Goal: Task Accomplishment & Management: Manage account settings

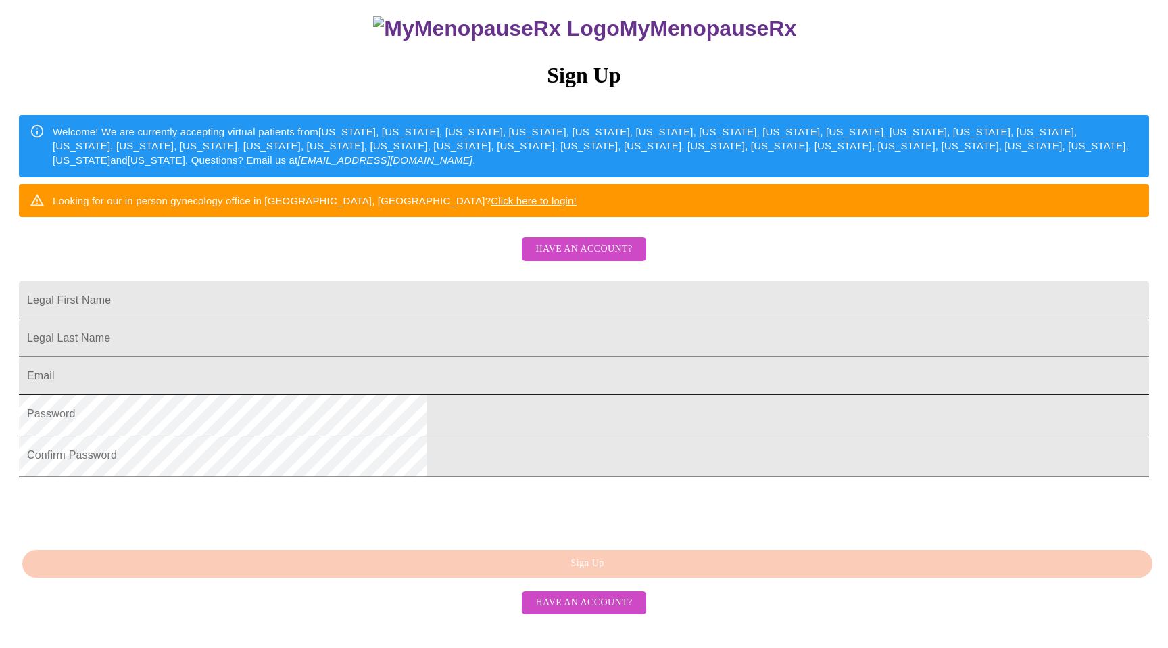
scroll to position [239, 0]
click at [587, 611] on span "Have an account?" at bounding box center [583, 602] width 97 height 17
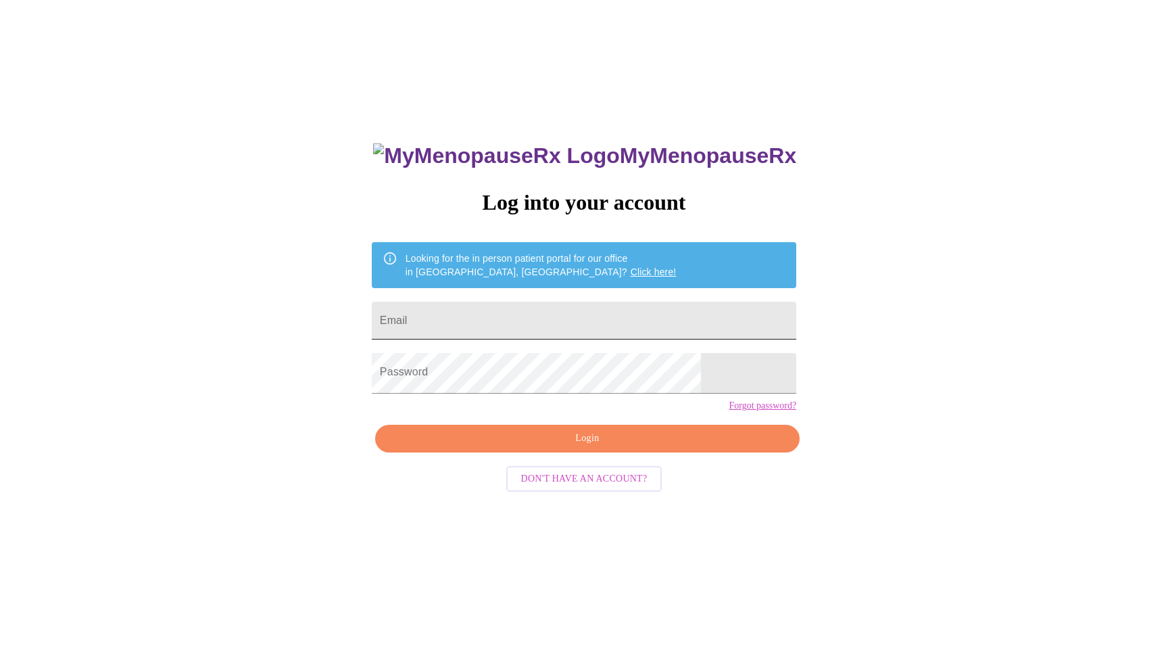
click at [578, 331] on input "Email" at bounding box center [584, 321] width 425 height 38
type input "[EMAIL_ADDRESS][DOMAIN_NAME]"
click at [645, 447] on span "Login" at bounding box center [587, 438] width 393 height 17
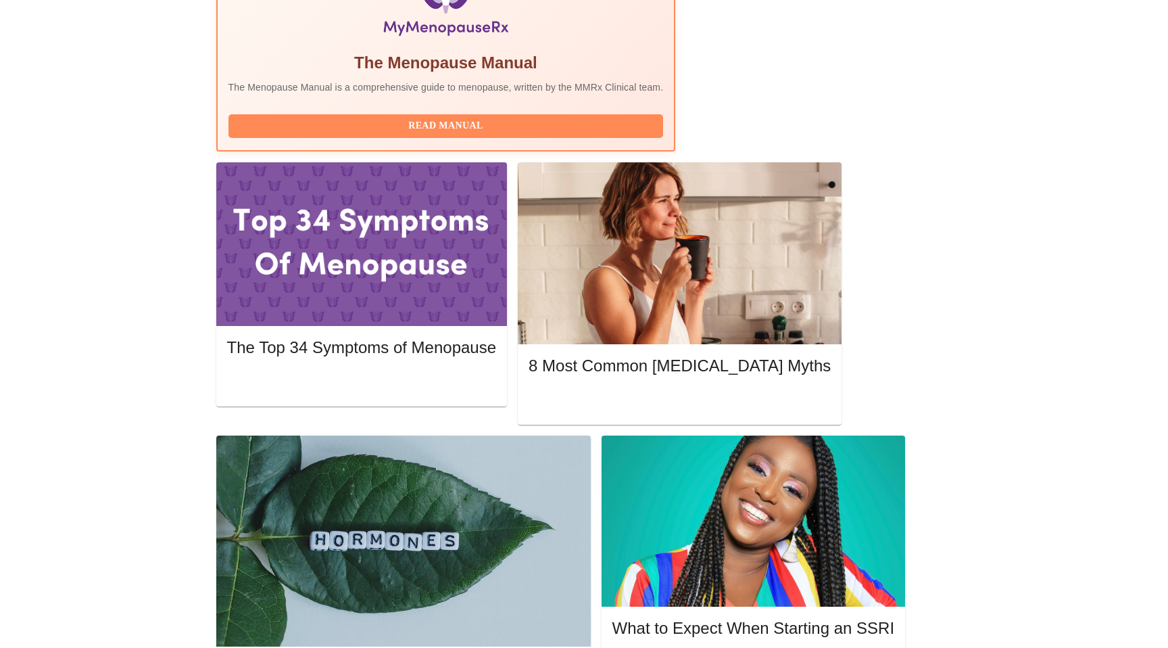
scroll to position [468, 0]
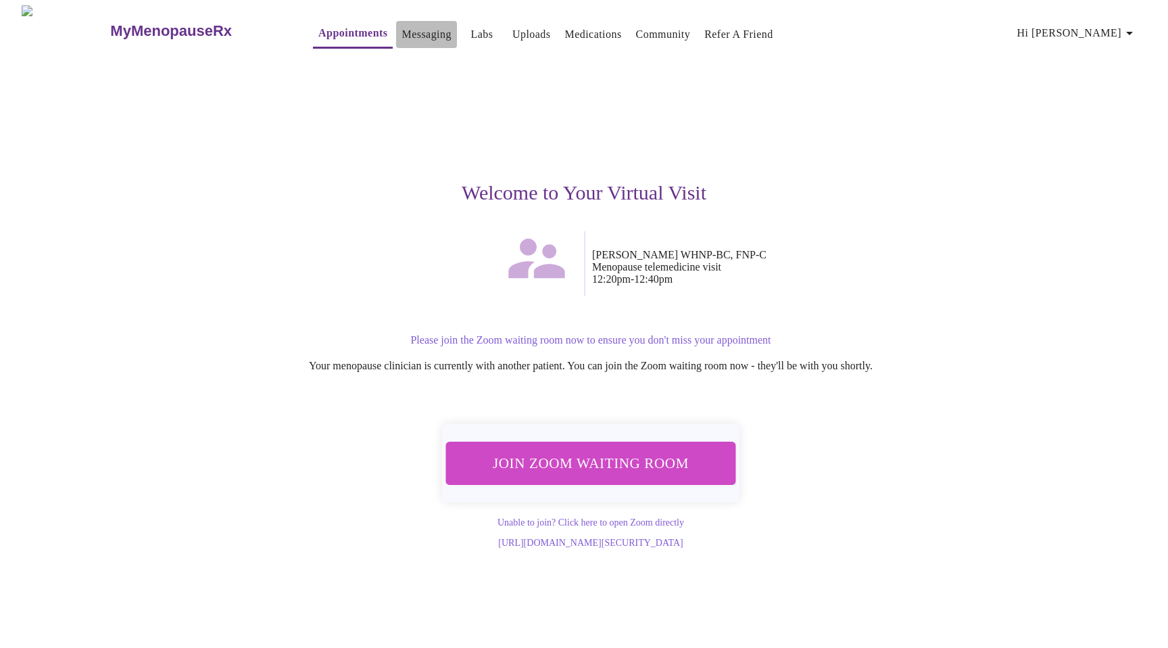
click at [402, 33] on link "Messaging" at bounding box center [426, 34] width 49 height 19
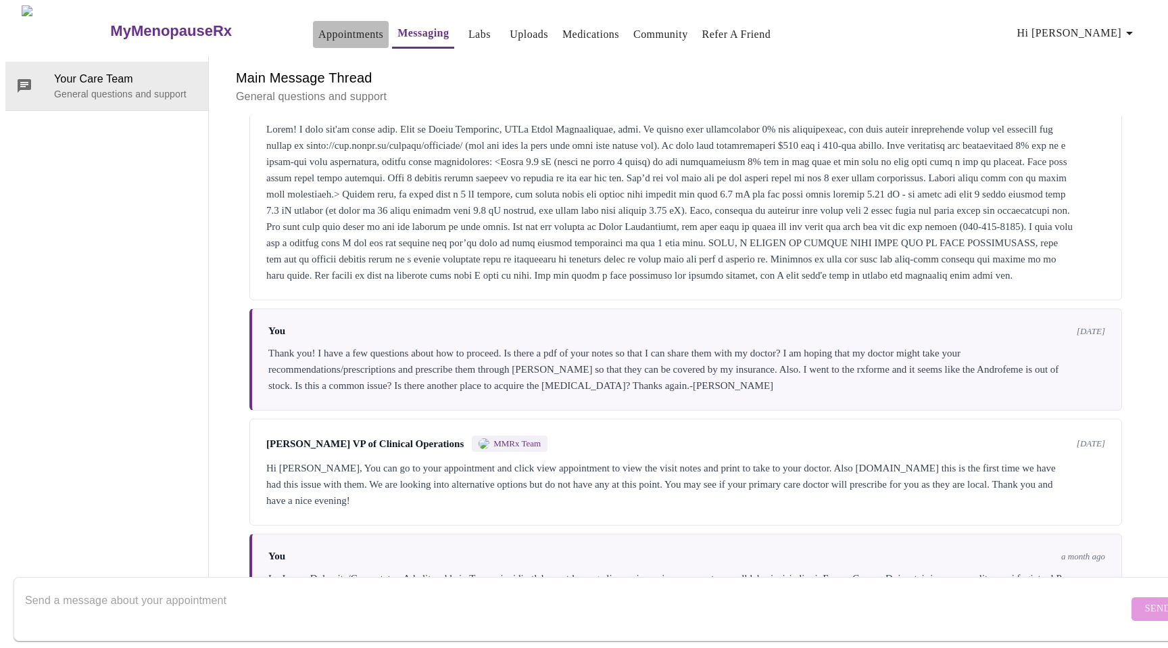
click at [321, 25] on link "Appointments" at bounding box center [350, 34] width 65 height 19
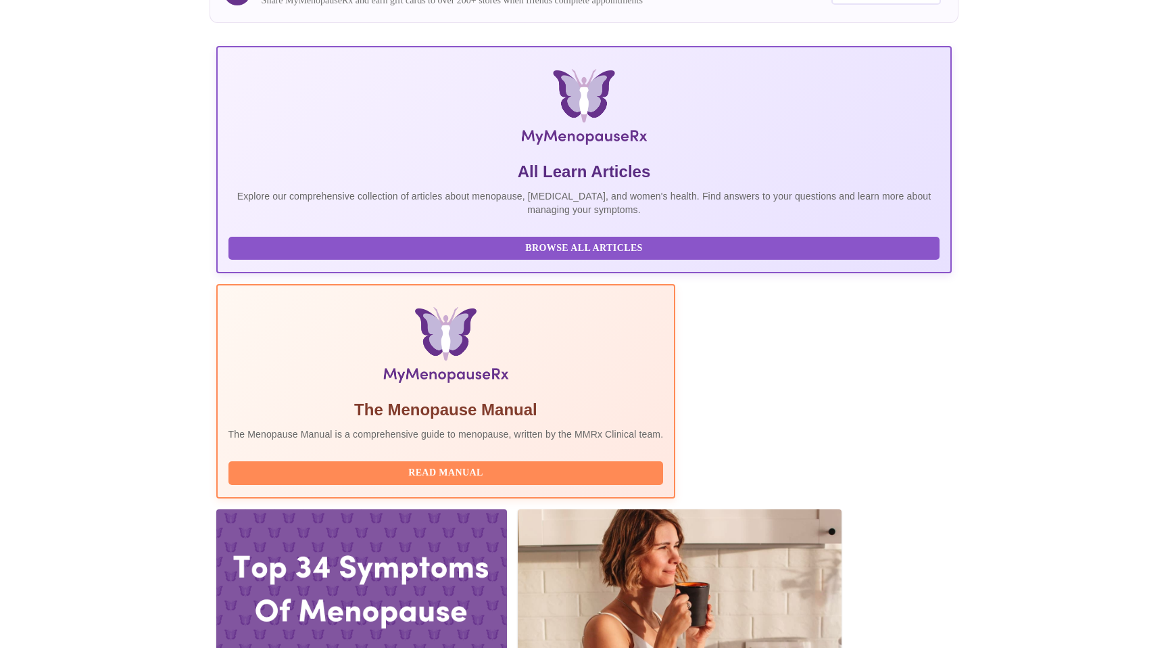
scroll to position [151, 0]
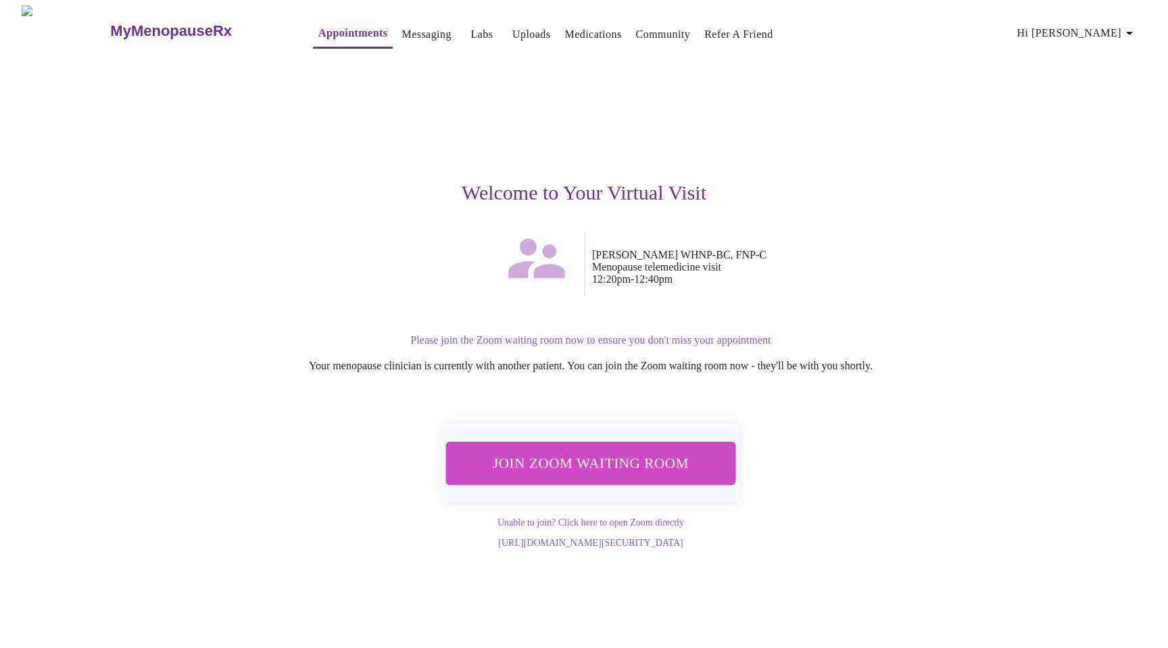
click at [634, 467] on span "Join Zoom Waiting Room" at bounding box center [591, 462] width 254 height 25
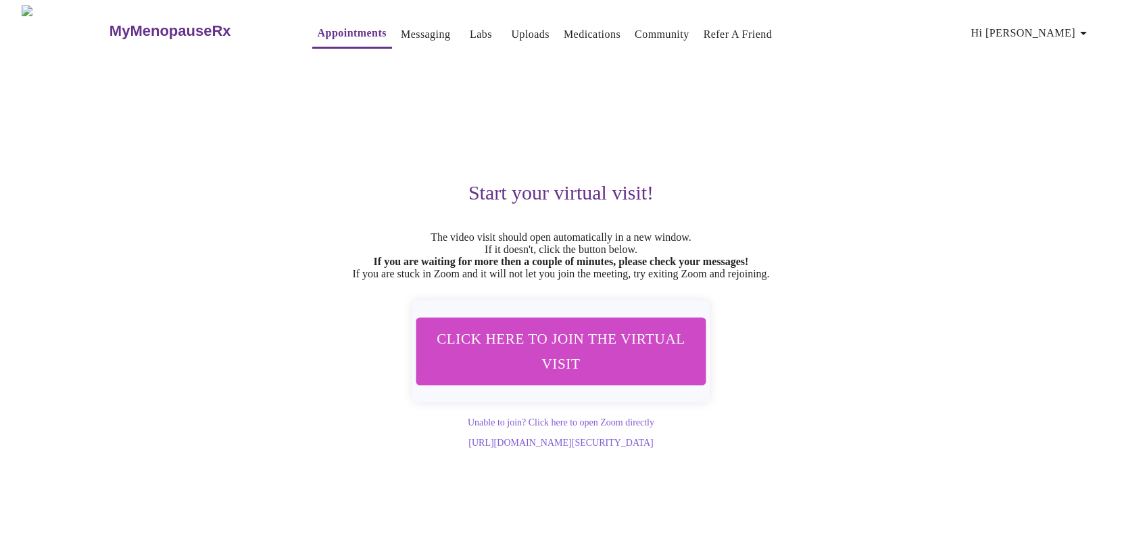
click at [470, 26] on link "Labs" at bounding box center [481, 34] width 22 height 19
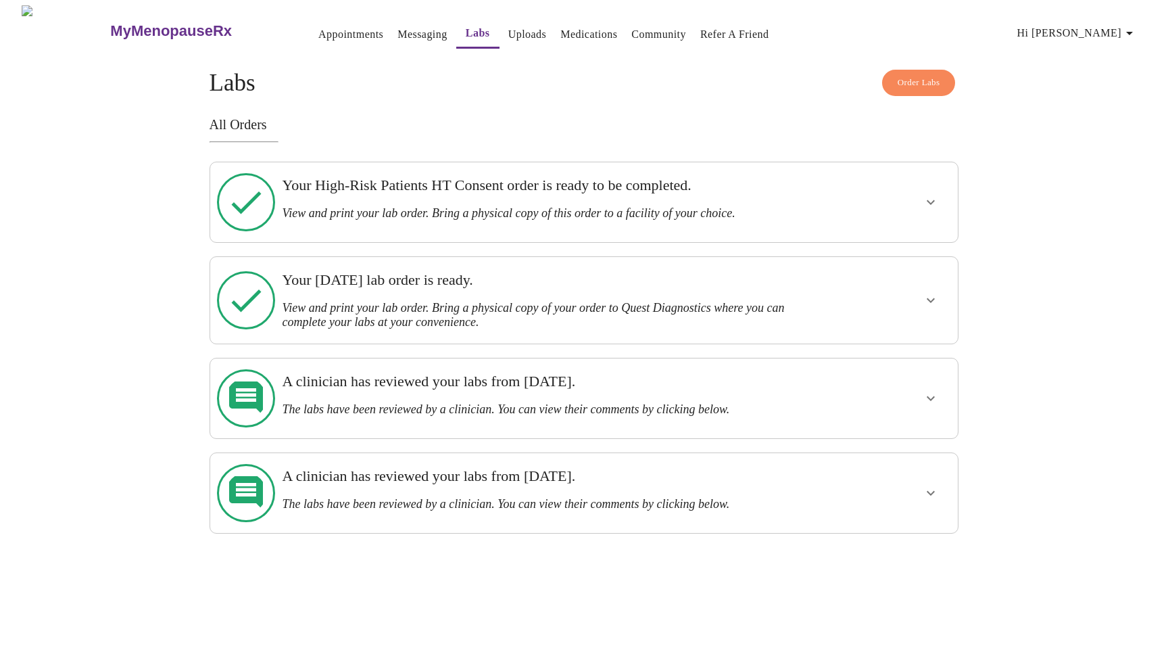
click at [508, 28] on link "Uploads" at bounding box center [527, 34] width 39 height 19
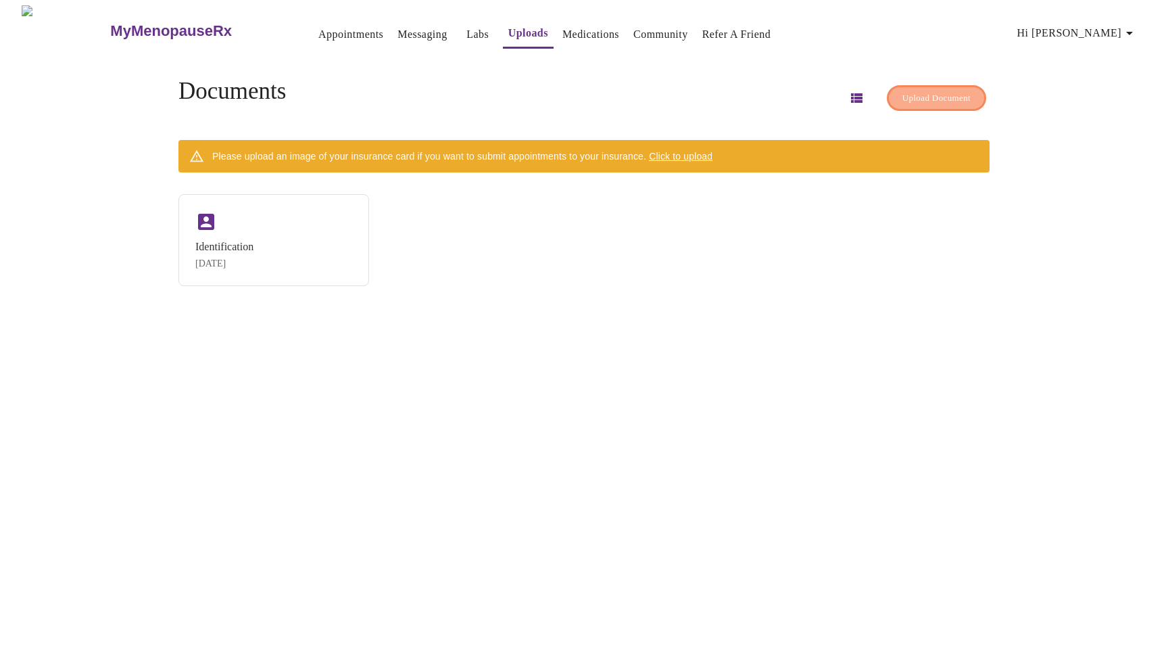
click at [915, 91] on span "Upload Document" at bounding box center [936, 99] width 68 height 16
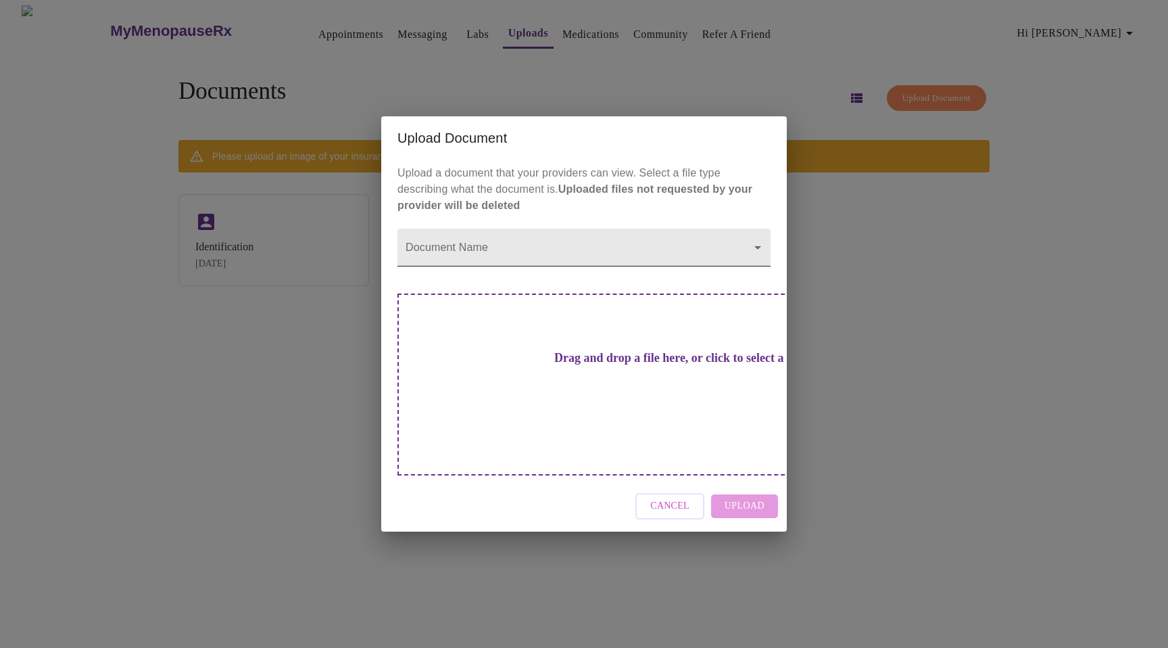
click at [550, 275] on body "MyMenopauseRx Appointments Messaging Labs Uploads Medications Community Refer a…" at bounding box center [583, 329] width 1157 height 648
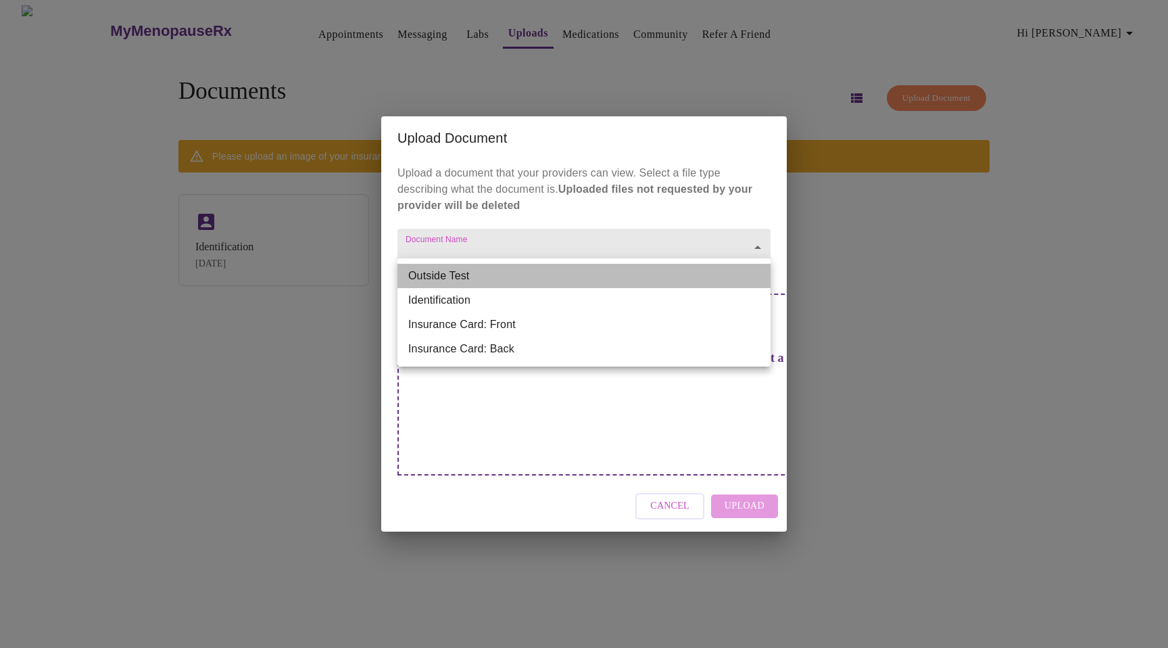
click at [468, 280] on li "Outside Test" at bounding box center [584, 276] width 373 height 24
type input "Outside Test"
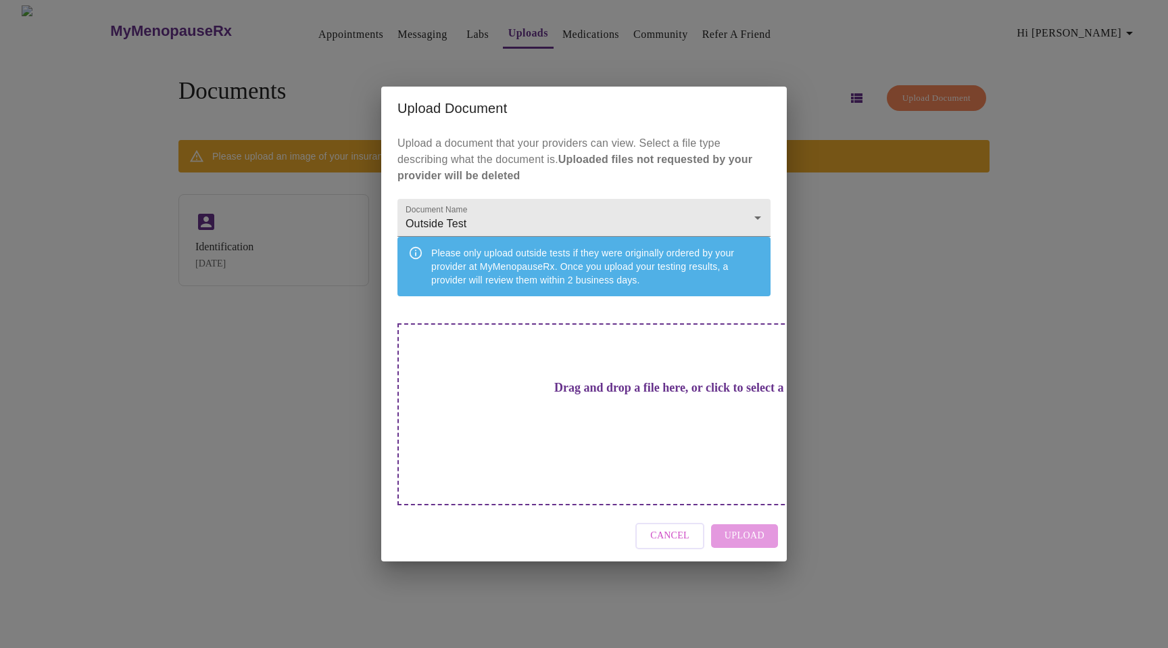
click at [538, 395] on h3 "Drag and drop a file here, or click to select a file" at bounding box center [678, 388] width 373 height 14
click at [358, 51] on div "Upload Document Upload a document that your providers can view. Select a file t…" at bounding box center [584, 324] width 1168 height 648
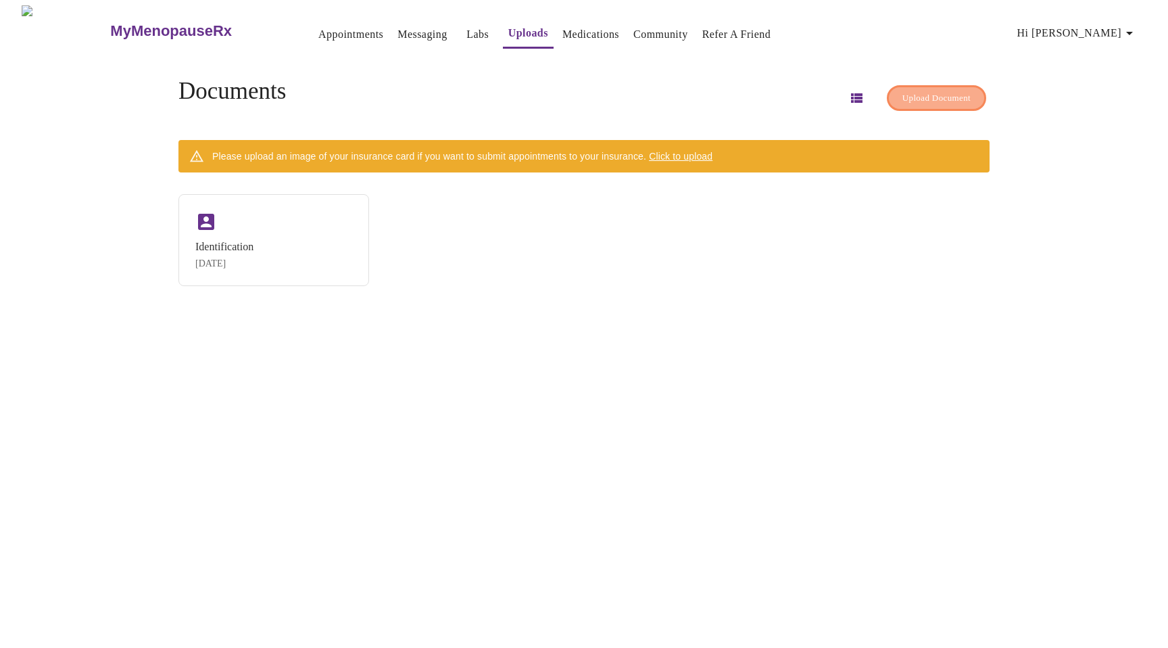
click at [902, 91] on span "Upload Document" at bounding box center [936, 99] width 68 height 16
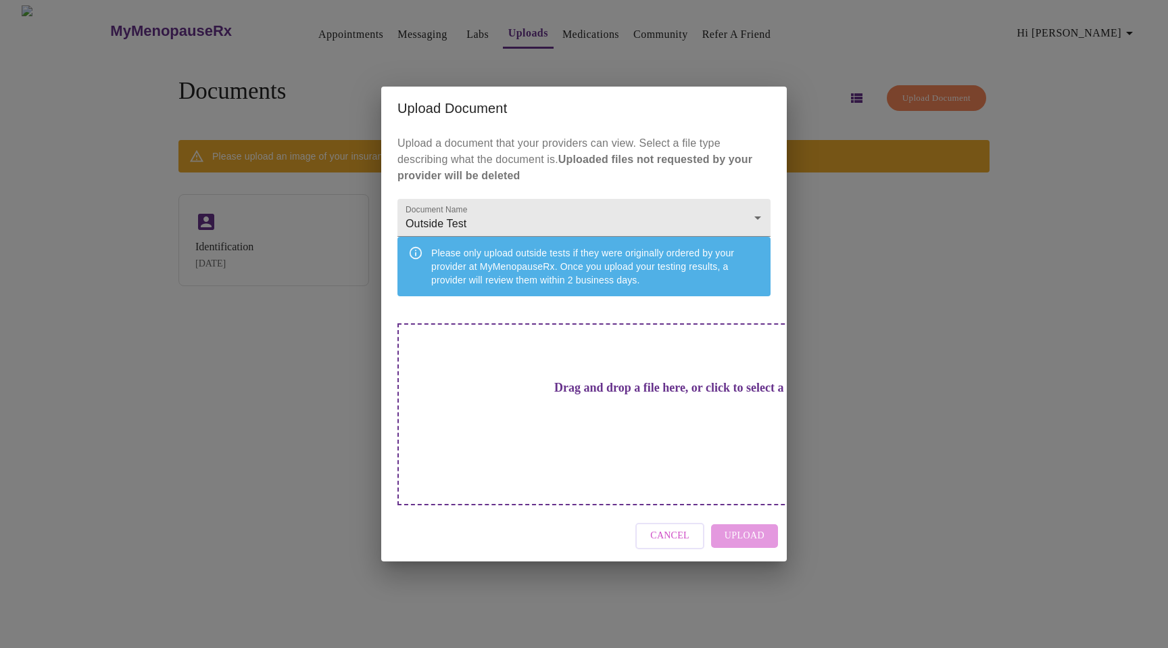
click at [550, 404] on div "Drag and drop a file here, or click to select a file" at bounding box center [679, 414] width 562 height 182
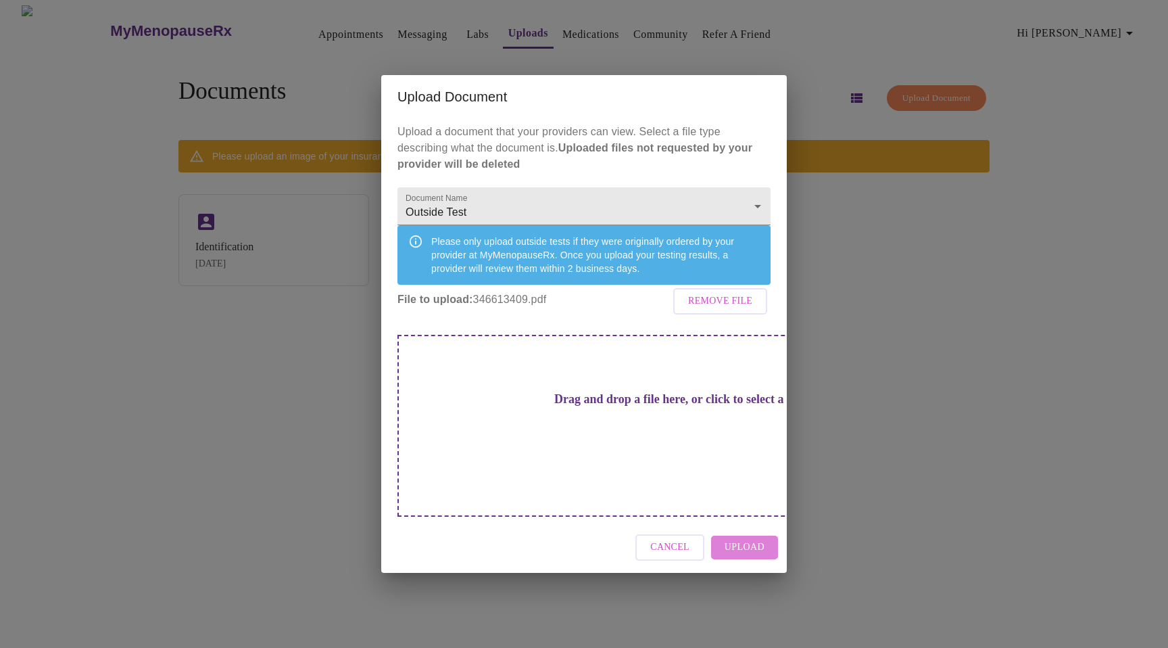
click at [756, 556] on span "Upload" at bounding box center [745, 547] width 40 height 17
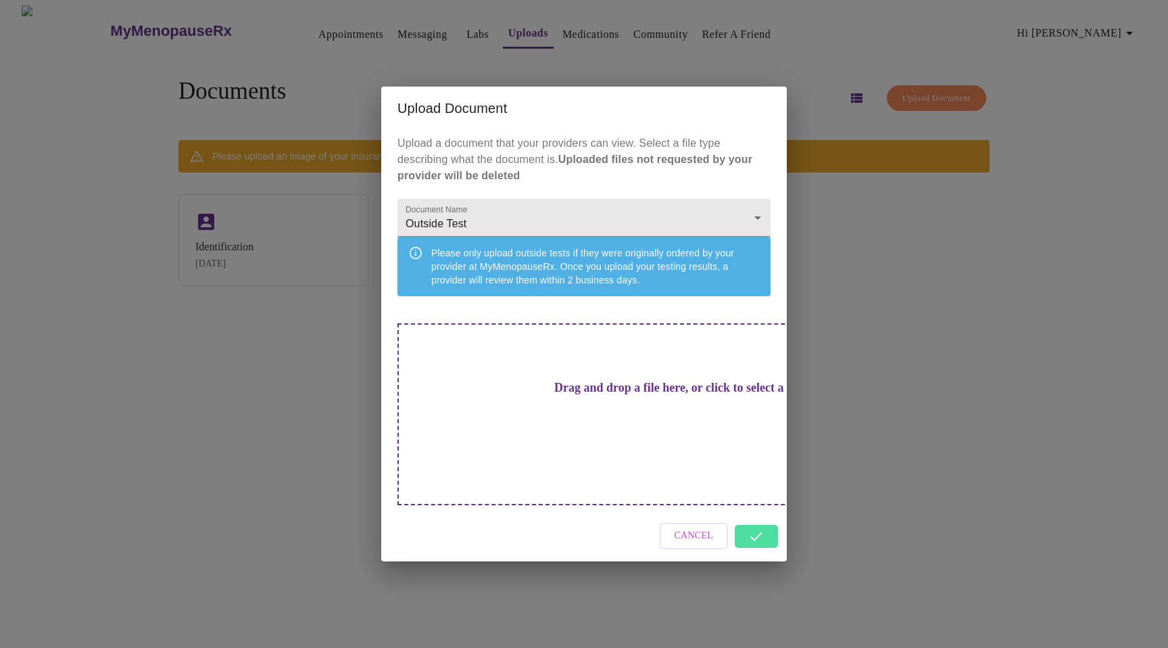
click at [753, 546] on div "Cancel" at bounding box center [584, 535] width 406 height 51
